Goal: Obtain resource: Download file/media

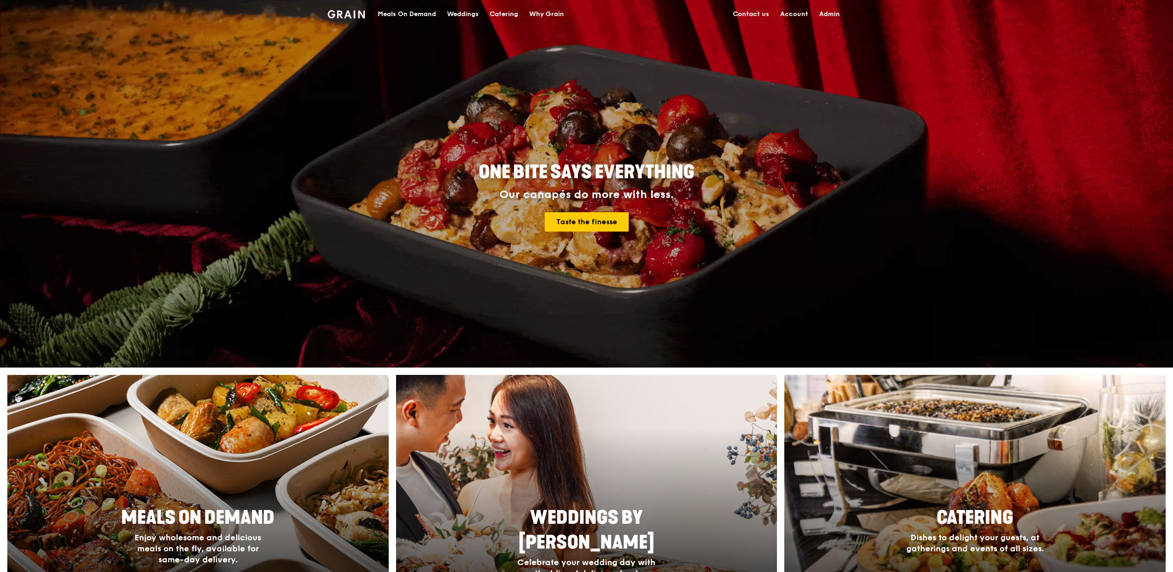
click at [402, 19] on div "Meals On Demand" at bounding box center [407, 14] width 58 height 28
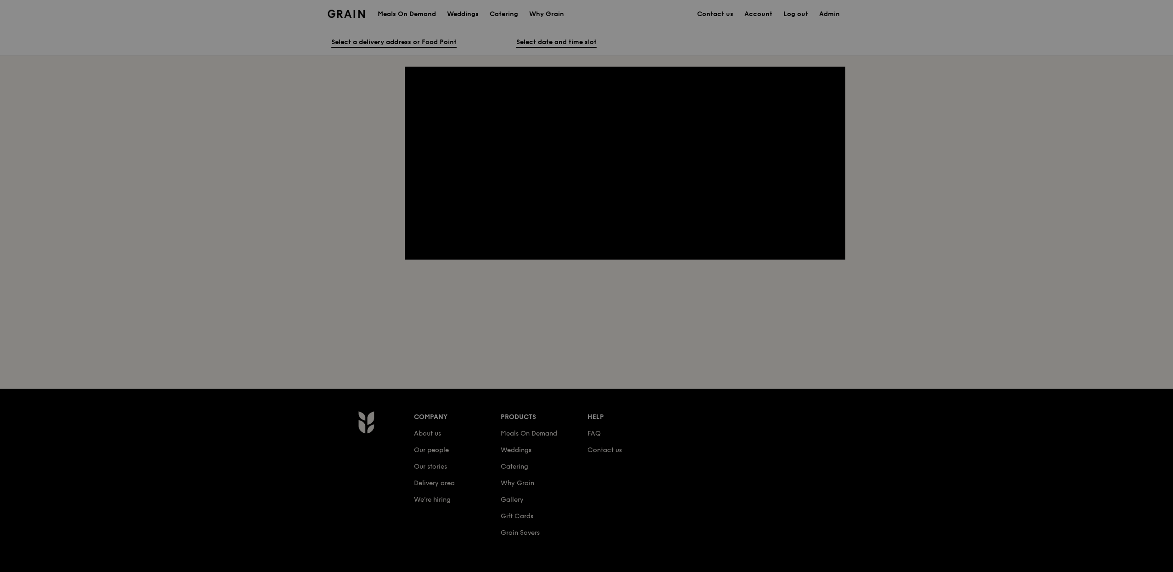
click at [409, 19] on div at bounding box center [586, 286] width 1173 height 572
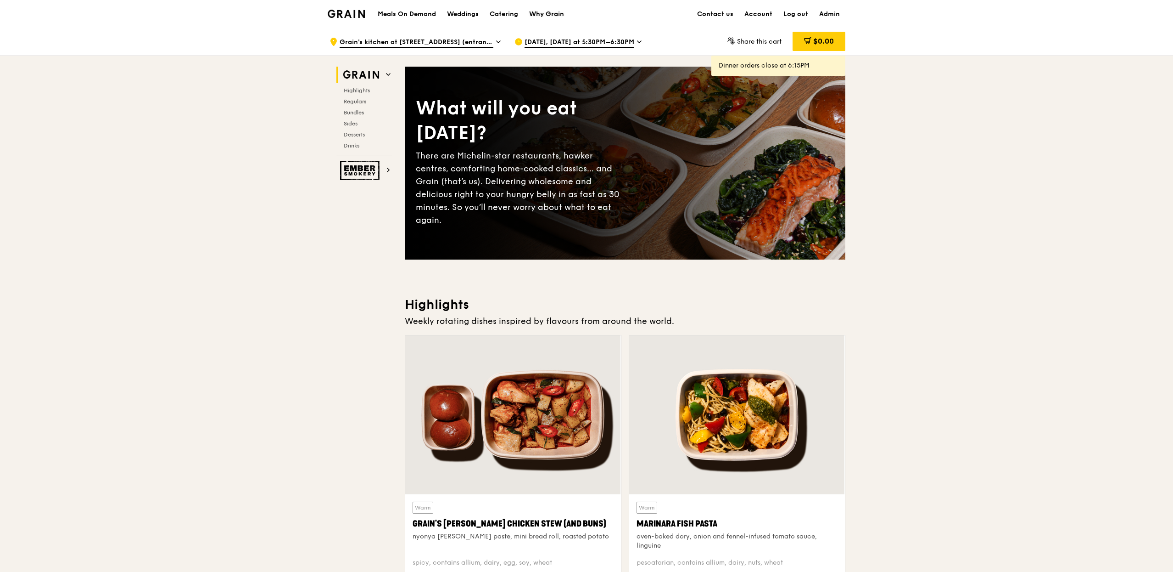
click at [531, 17] on div "Why Grain" at bounding box center [546, 14] width 35 height 28
click at [502, 17] on div "Catering" at bounding box center [504, 14] width 28 height 28
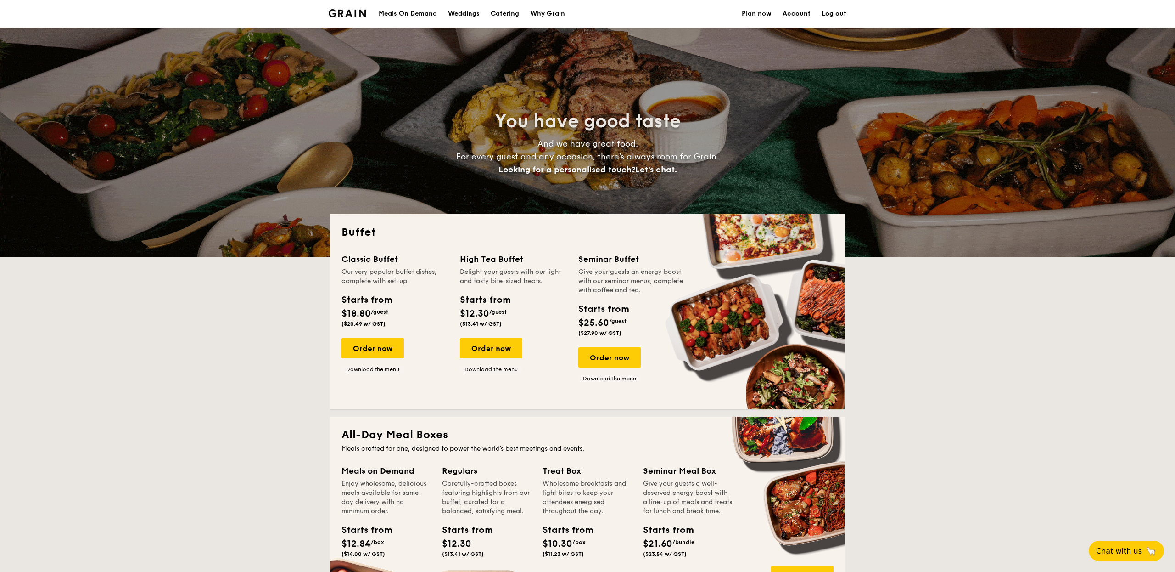
select select
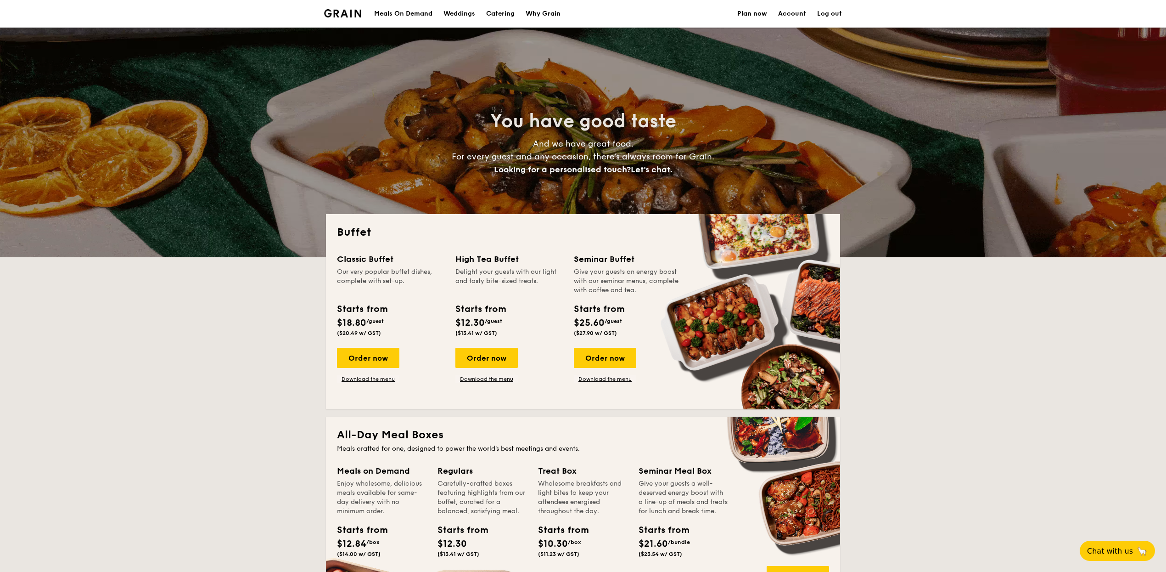
scroll to position [212, 0]
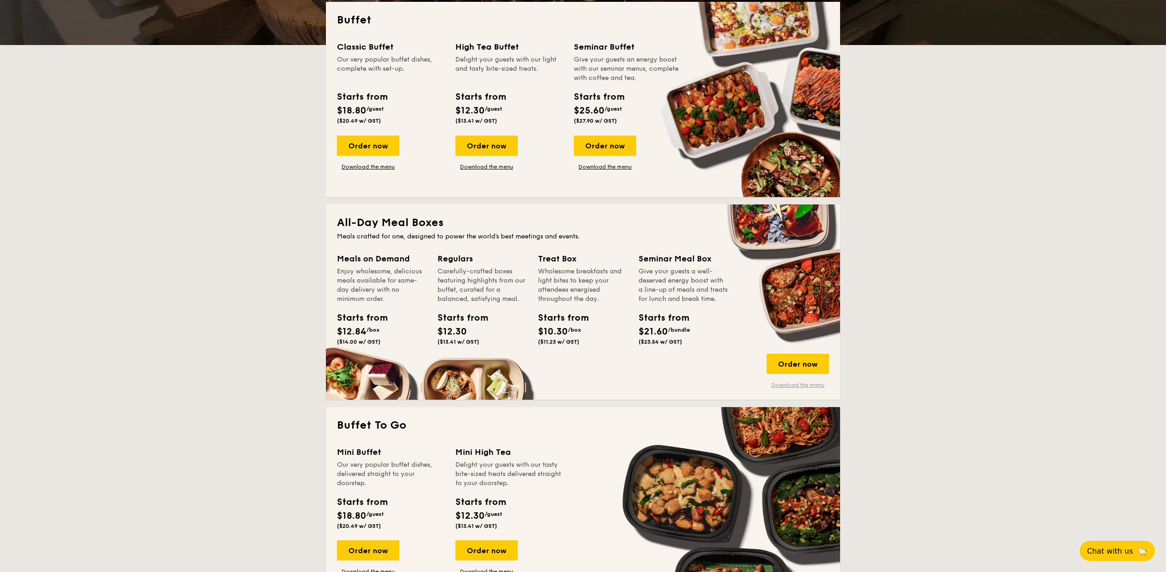
click at [790, 381] on link "Download the menu" at bounding box center [798, 384] width 62 height 7
